Goal: Find specific page/section: Find specific page/section

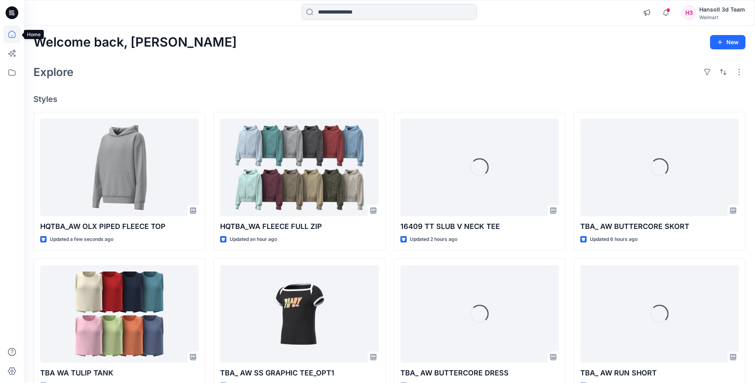
click at [14, 35] on icon at bounding box center [12, 34] width 18 height 18
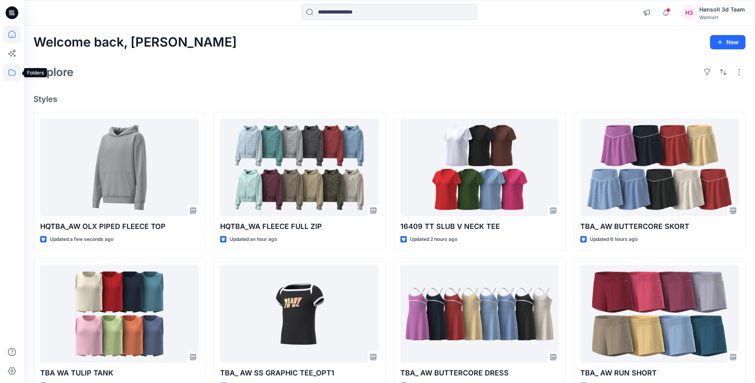
click at [10, 71] on icon at bounding box center [12, 73] width 18 height 18
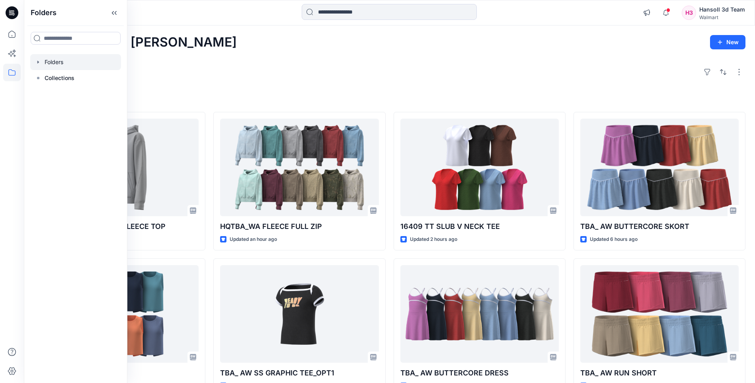
click at [54, 66] on div at bounding box center [75, 62] width 91 height 16
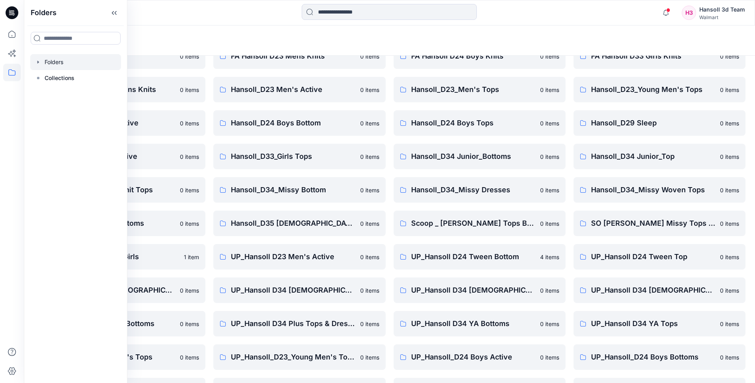
scroll to position [107, 0]
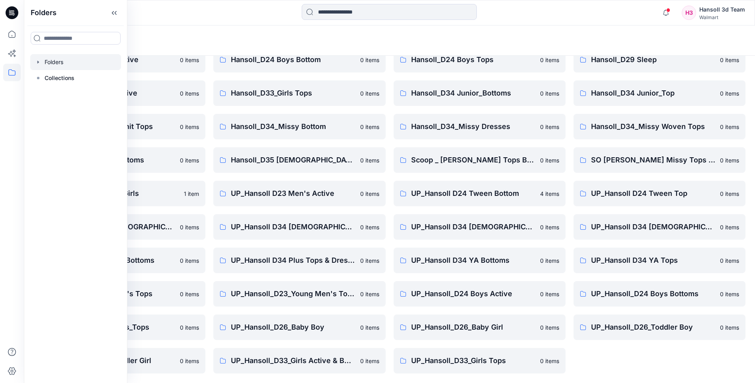
click at [40, 62] on icon "button" at bounding box center [38, 62] width 6 height 6
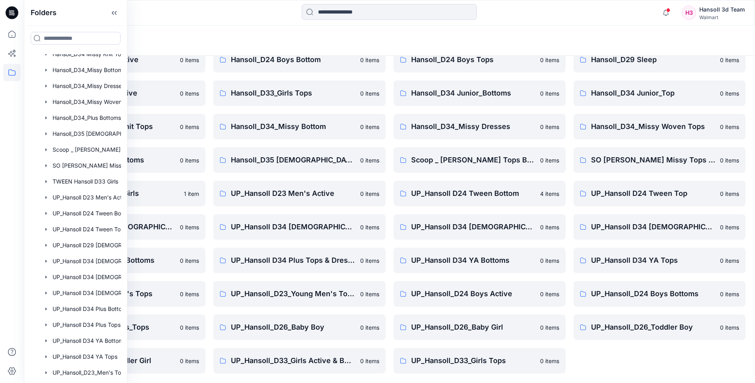
scroll to position [318, 0]
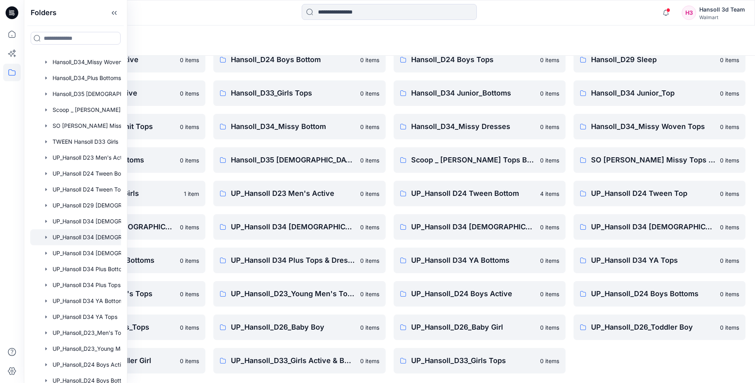
click at [93, 240] on div at bounding box center [85, 237] width 111 height 16
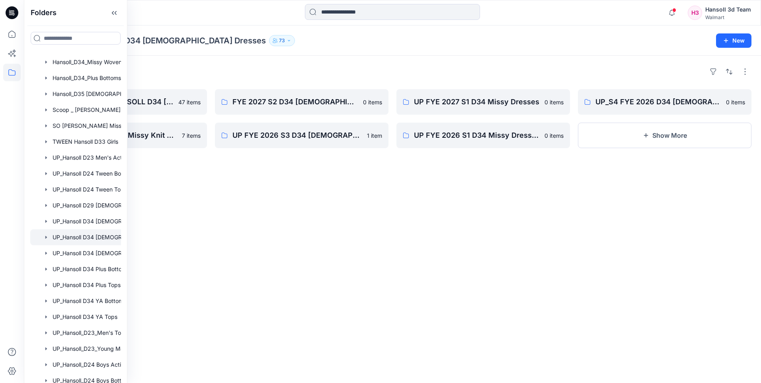
click at [227, 206] on div "Folders UP_S1_FYE 2027 HANSOLL D34 [DEMOGRAPHIC_DATA] DRESSES 47 items UP_S2 FY…" at bounding box center [392, 219] width 737 height 327
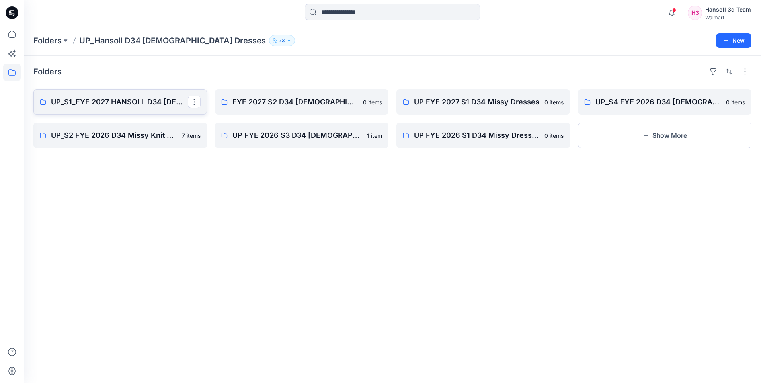
click at [152, 104] on p "UP_S1_FYE 2027 HANSOLL D34 [DEMOGRAPHIC_DATA] DRESSES" at bounding box center [119, 101] width 137 height 11
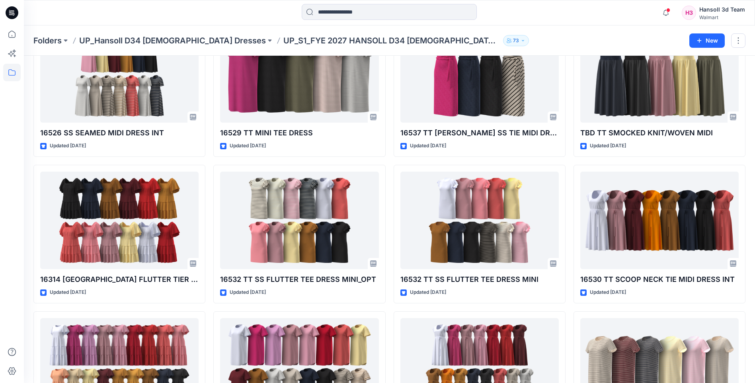
scroll to position [494, 0]
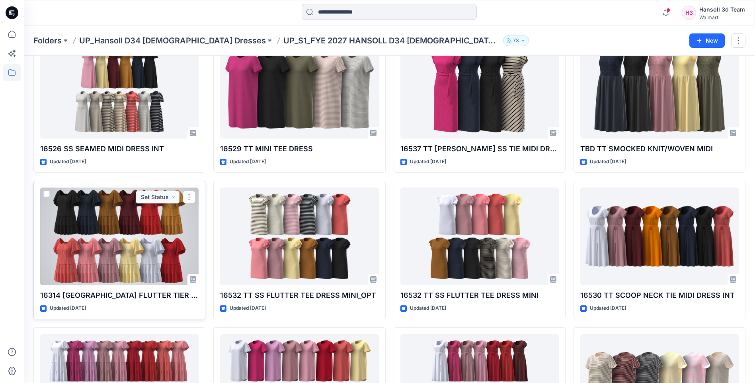
click at [125, 244] on div at bounding box center [119, 236] width 158 height 98
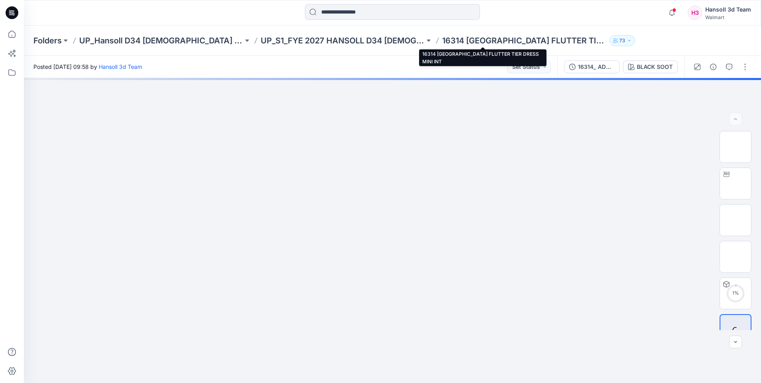
click at [442, 40] on p "16314 [GEOGRAPHIC_DATA] FLUTTER TIER DRESS MINI INT" at bounding box center [524, 40] width 164 height 11
click at [442, 37] on p "16314 [GEOGRAPHIC_DATA] FLUTTER TIER DRESS MINI INT" at bounding box center [524, 40] width 164 height 11
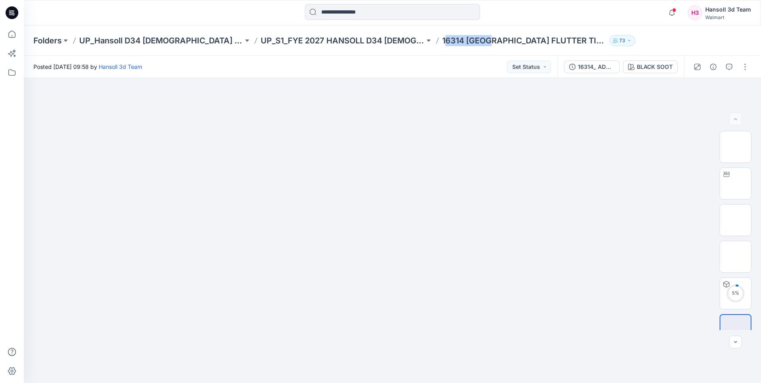
drag, startPoint x: 403, startPoint y: 40, endPoint x: 449, endPoint y: 41, distance: 46.2
click at [449, 41] on p "16314 [GEOGRAPHIC_DATA] FLUTTER TIER DRESS MINI INT" at bounding box center [524, 40] width 164 height 11
drag, startPoint x: 449, startPoint y: 41, endPoint x: 564, endPoint y: 39, distance: 115.0
click at [564, 39] on p "16314 [GEOGRAPHIC_DATA] FLUTTER TIER DRESS MINI INT" at bounding box center [524, 40] width 164 height 11
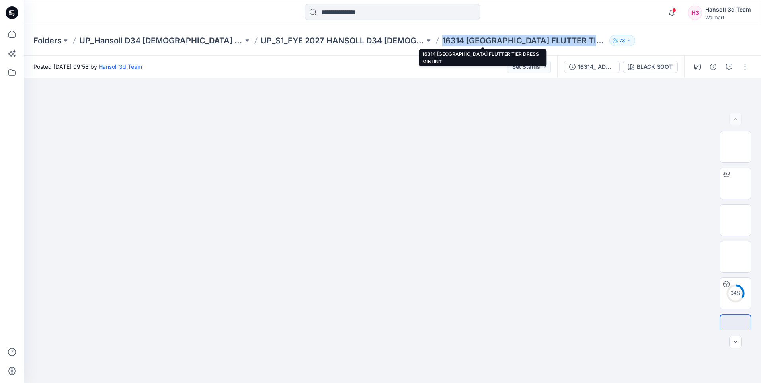
copy p "16314 [GEOGRAPHIC_DATA] FLUTTER TIER DR"
